Goal: Information Seeking & Learning: Learn about a topic

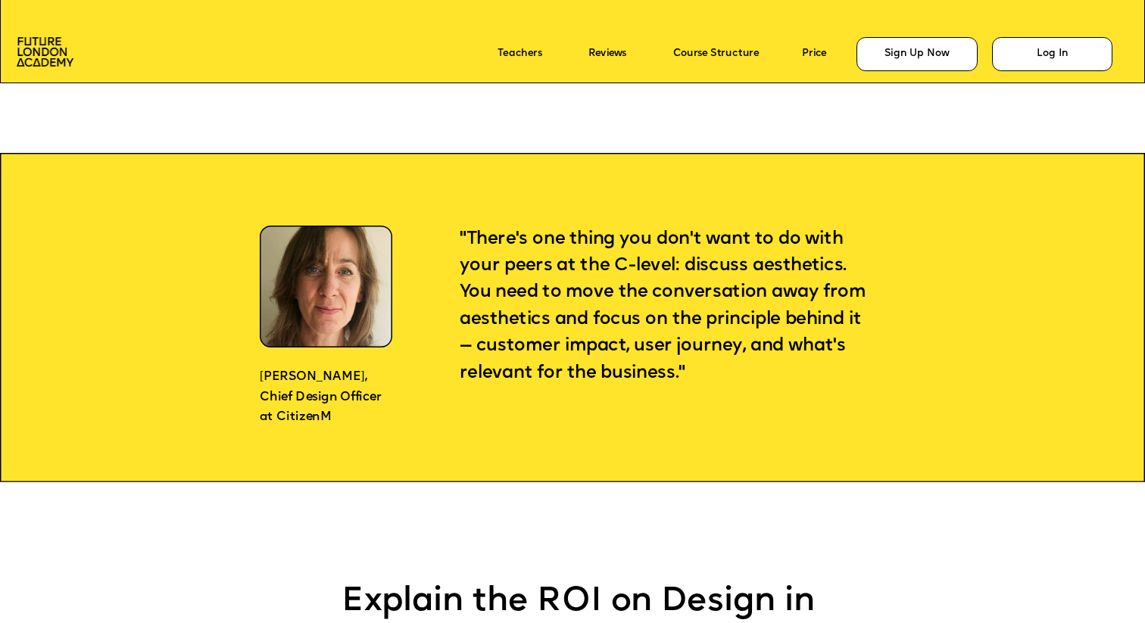
scroll to position [1225, 0]
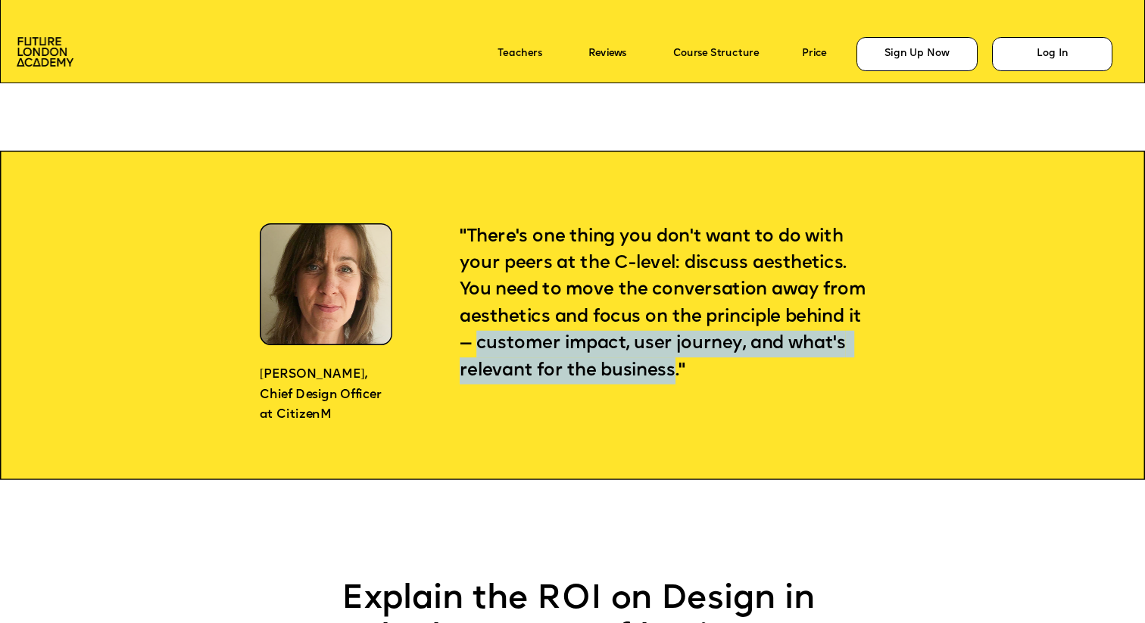
drag, startPoint x: 481, startPoint y: 344, endPoint x: 676, endPoint y: 376, distance: 197.3
click at [676, 376] on span ""There's one thing you don't want to do with your peers at the C-level: discuss…" at bounding box center [665, 304] width 411 height 152
copy span "customer impact, user journey, and what's relevant for the business"
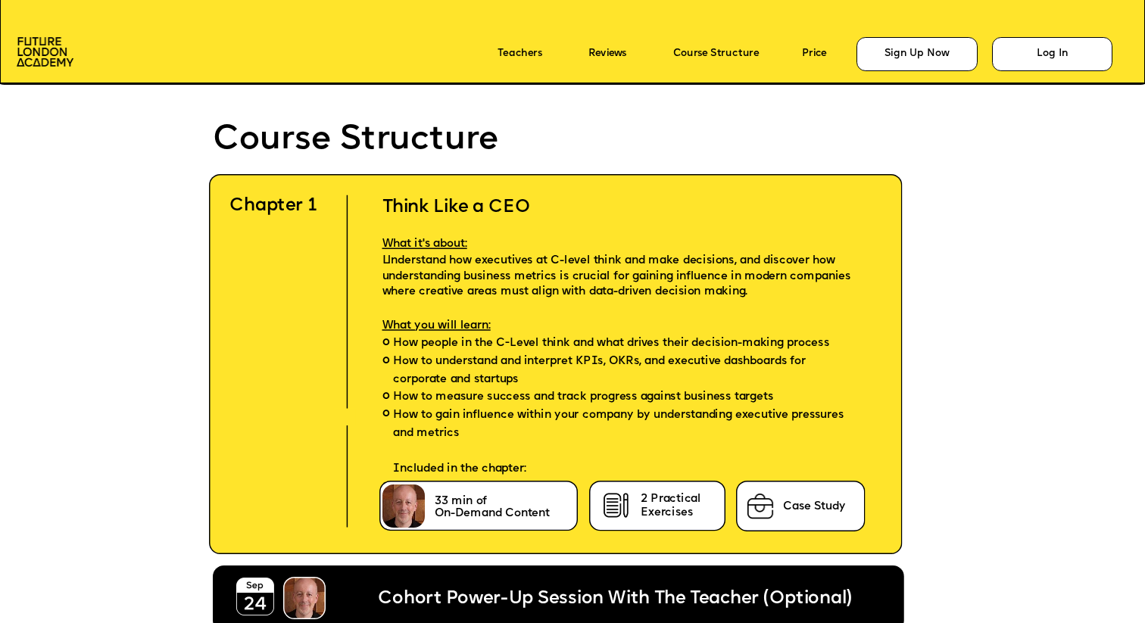
scroll to position [3413, 0]
